Goal: Task Accomplishment & Management: Use online tool/utility

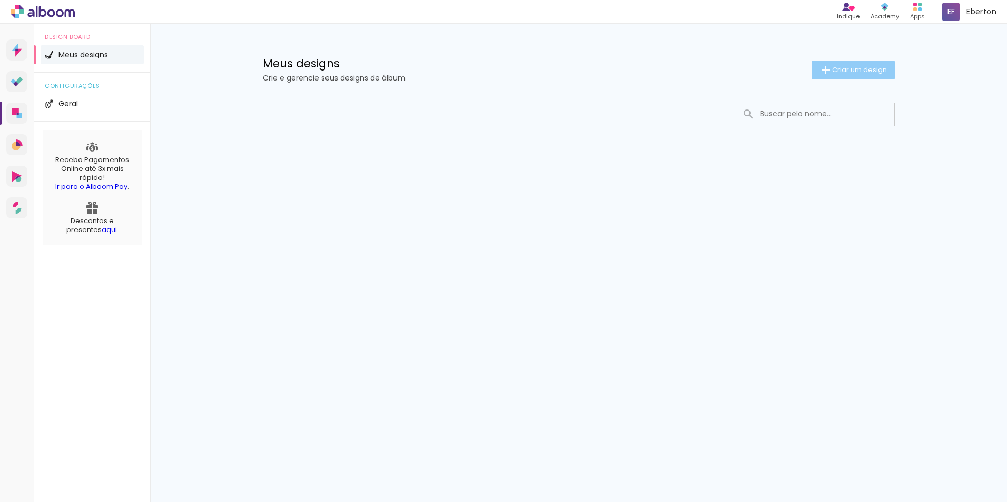
click at [855, 67] on span "Criar um design" at bounding box center [859, 69] width 55 height 7
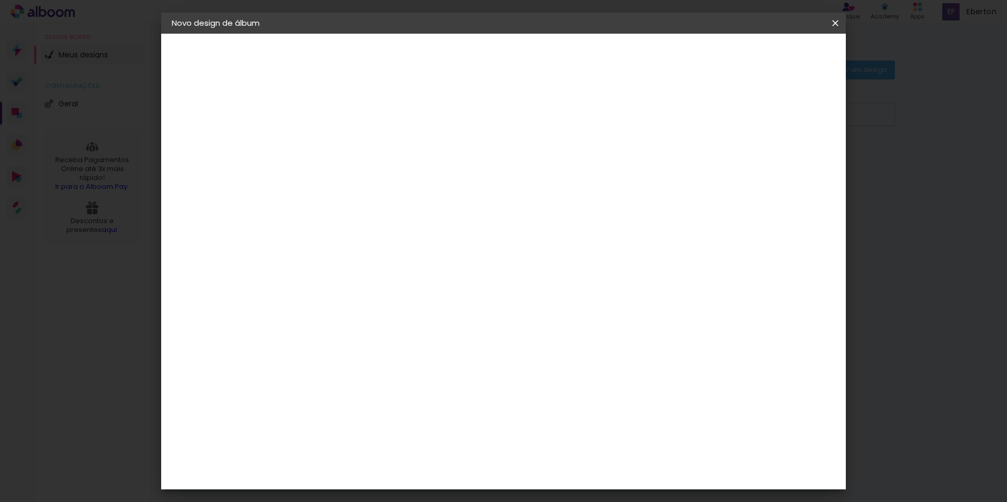
click at [0, 0] on iron-icon at bounding box center [0, 0] width 0 height 0
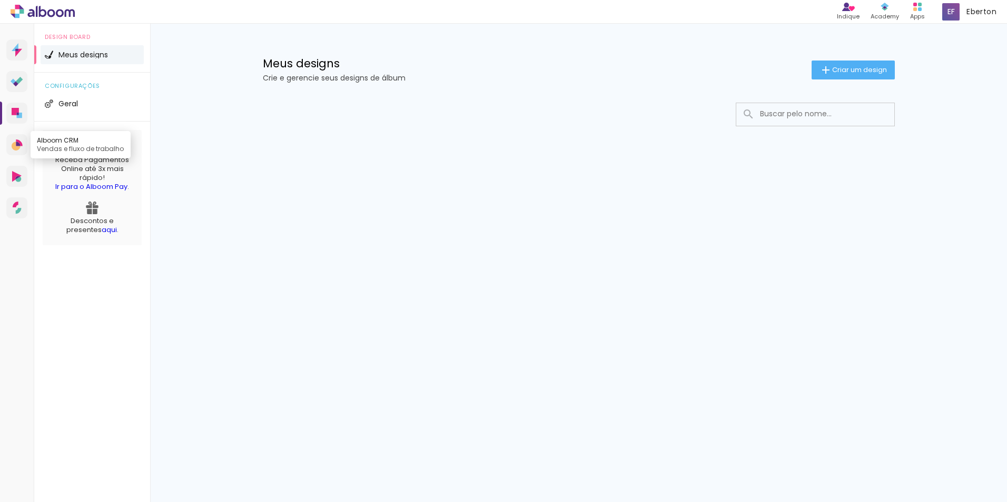
click at [16, 146] on icon at bounding box center [16, 146] width 9 height 9
click at [15, 177] on icon at bounding box center [16, 176] width 9 height 11
